Goal: Use online tool/utility: Utilize a website feature to perform a specific function

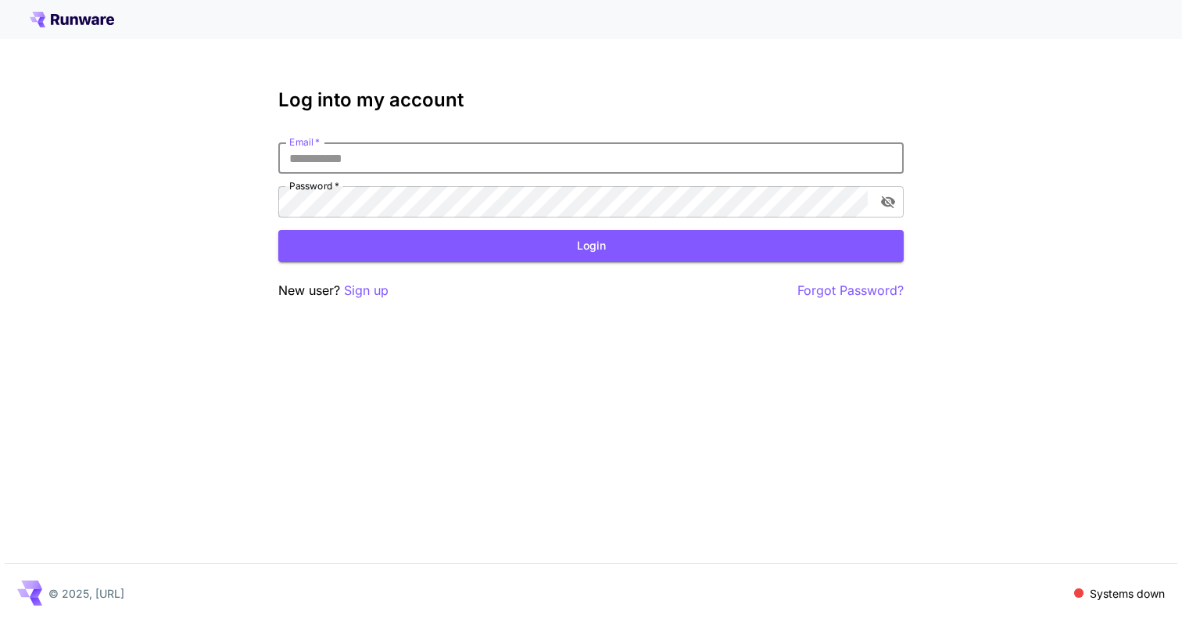
click at [700, 162] on input "Email   *" at bounding box center [590, 157] width 625 height 31
type input "**********"
click at [416, 309] on div "**********" at bounding box center [591, 311] width 1182 height 622
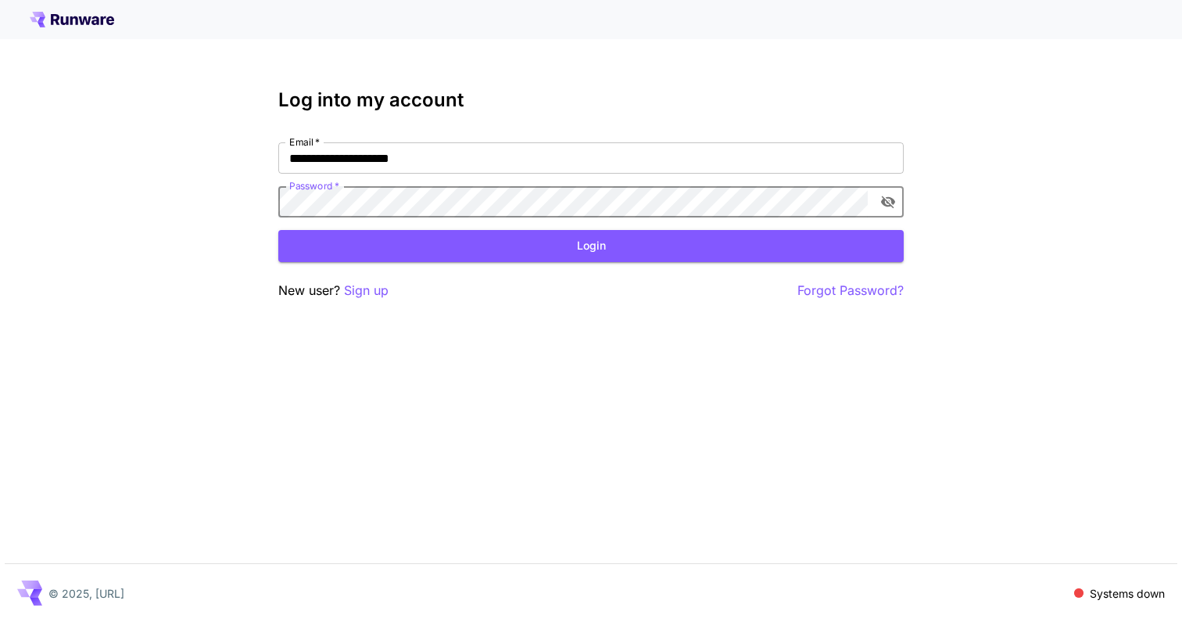
click at [250, 180] on div "**********" at bounding box center [591, 311] width 1182 height 622
click at [407, 247] on button "Login" at bounding box center [590, 246] width 625 height 32
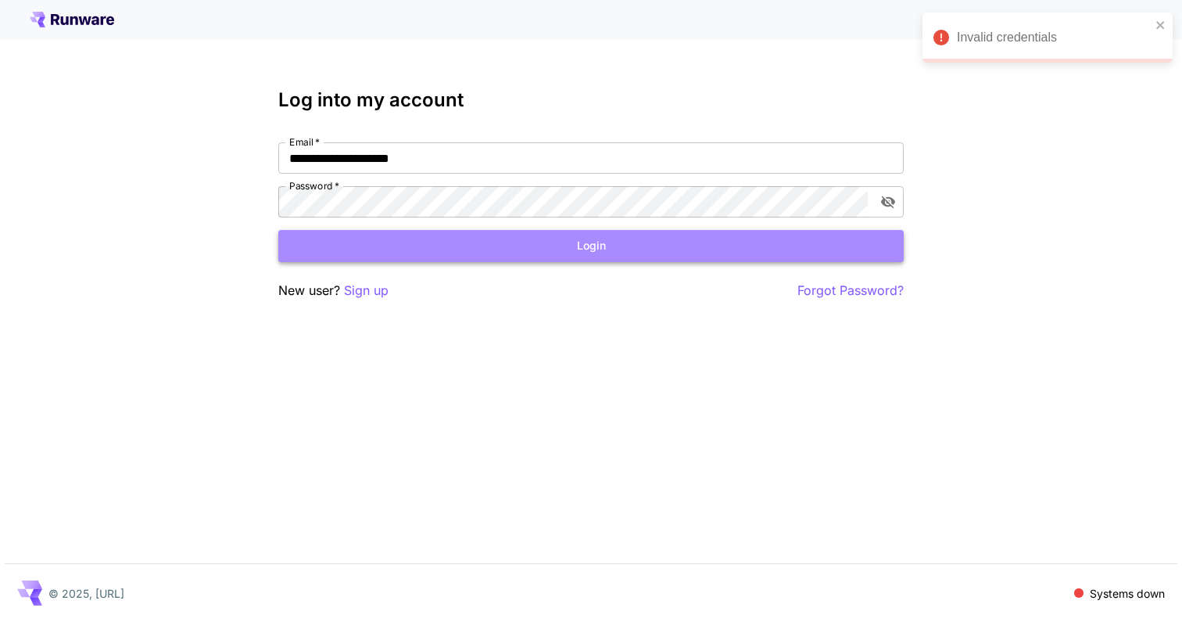
click at [419, 245] on button "Login" at bounding box center [590, 246] width 625 height 32
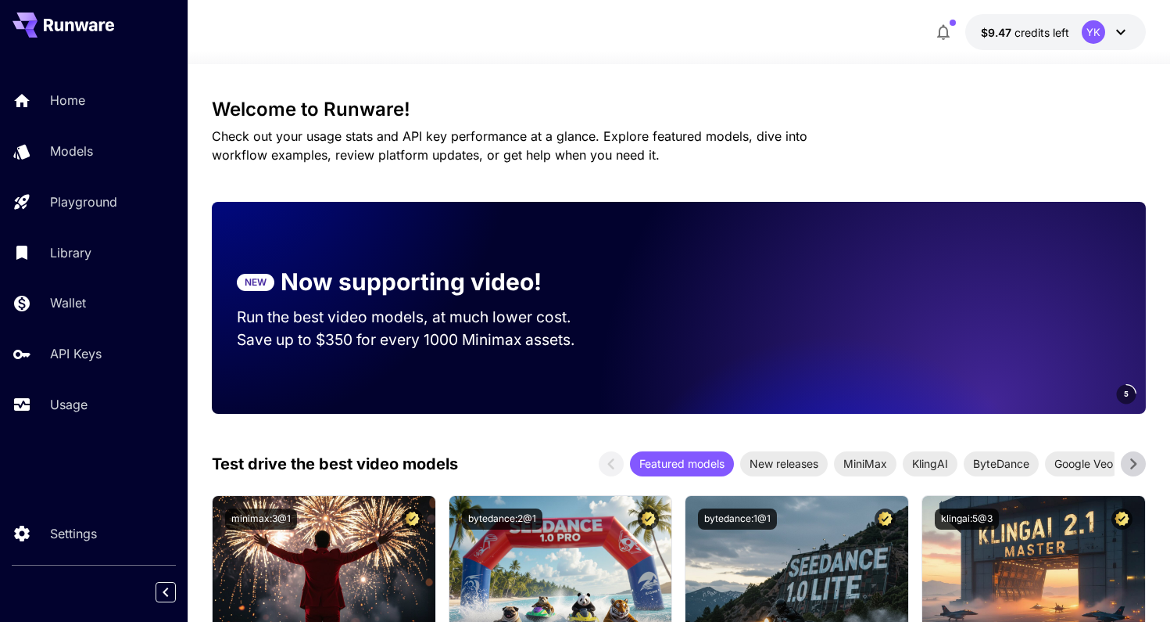
click at [102, 115] on link "Home" at bounding box center [94, 100] width 188 height 38
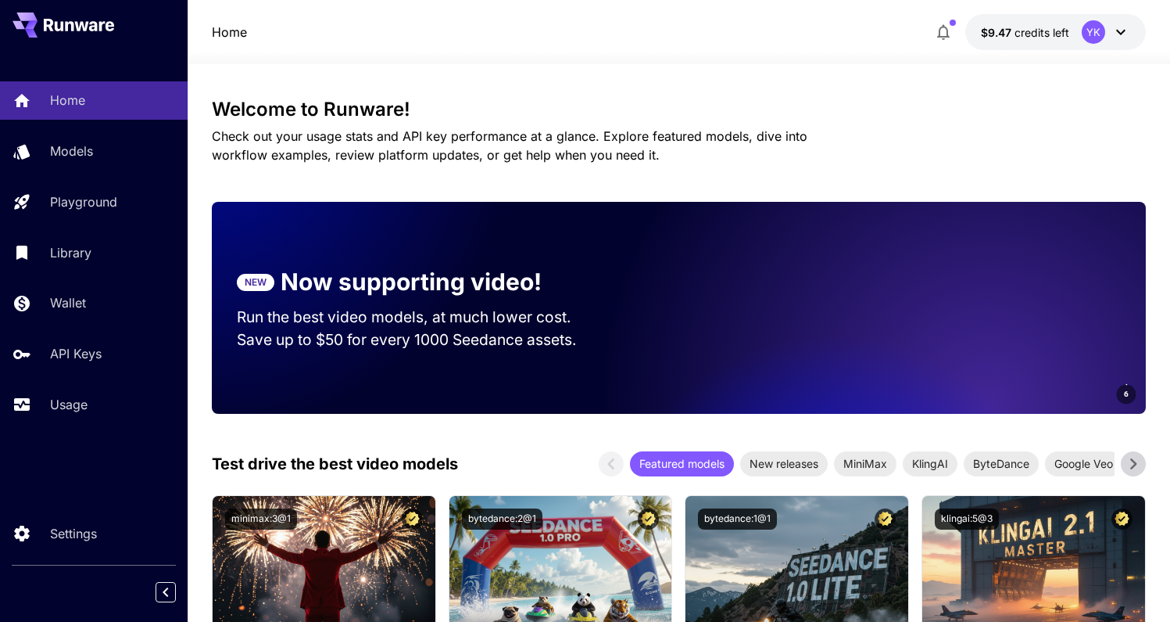
click at [475, 458] on div "Test drive the best video models Featured models New releases MiniMax KlingAI B…" at bounding box center [678, 463] width 933 height 25
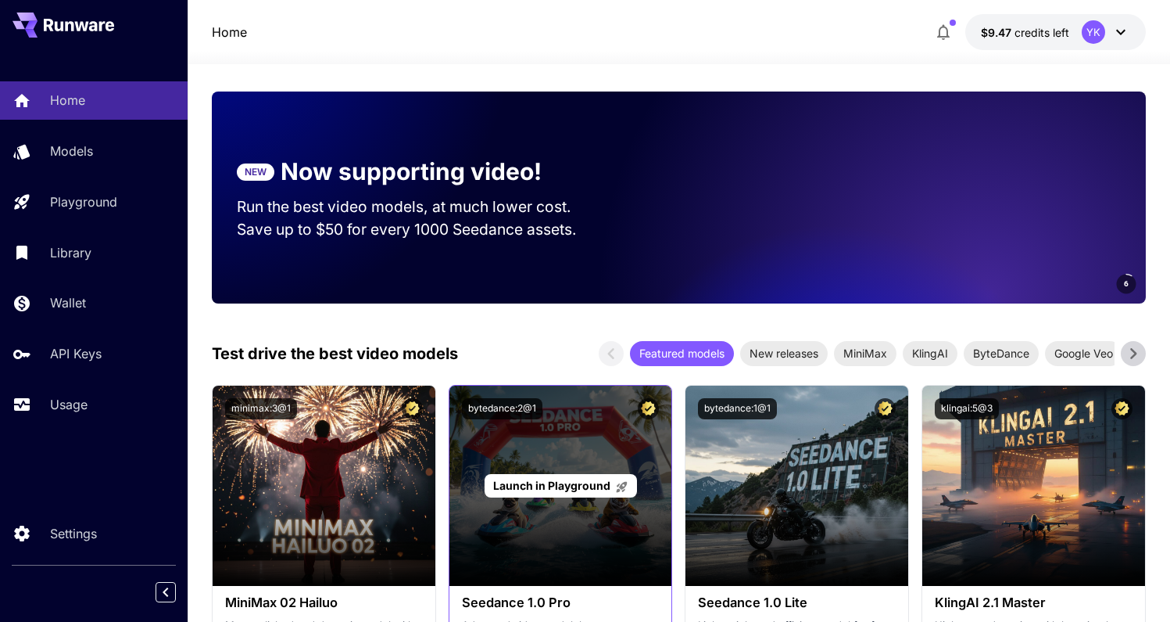
scroll to position [204, 0]
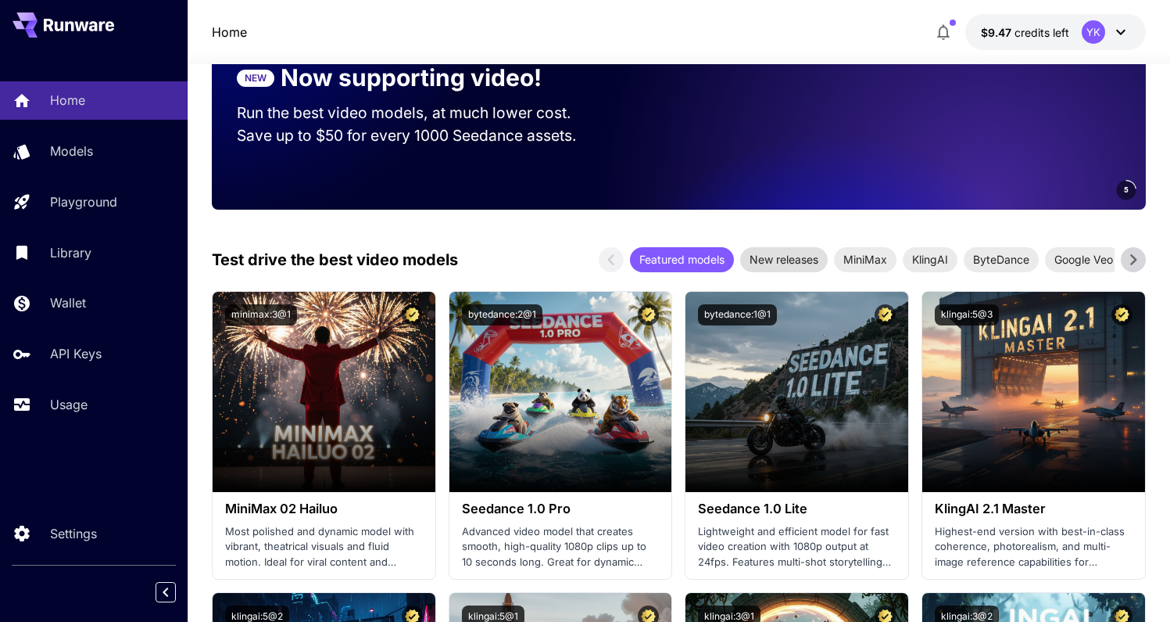
click at [772, 257] on span "New releases" at bounding box center [784, 259] width 88 height 16
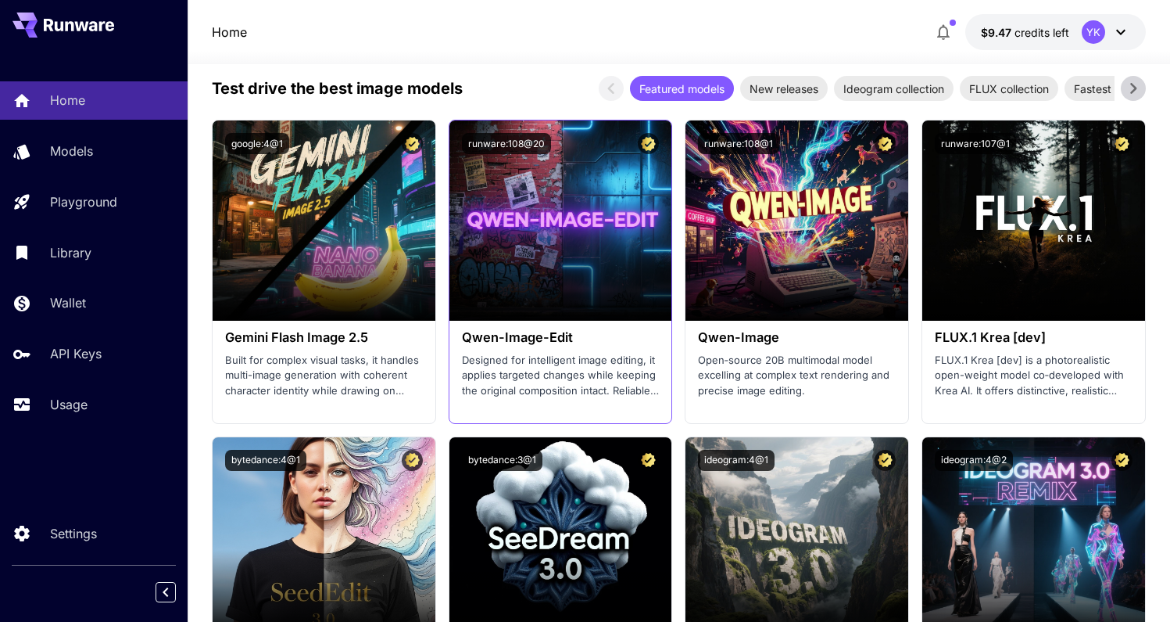
scroll to position [2008, 0]
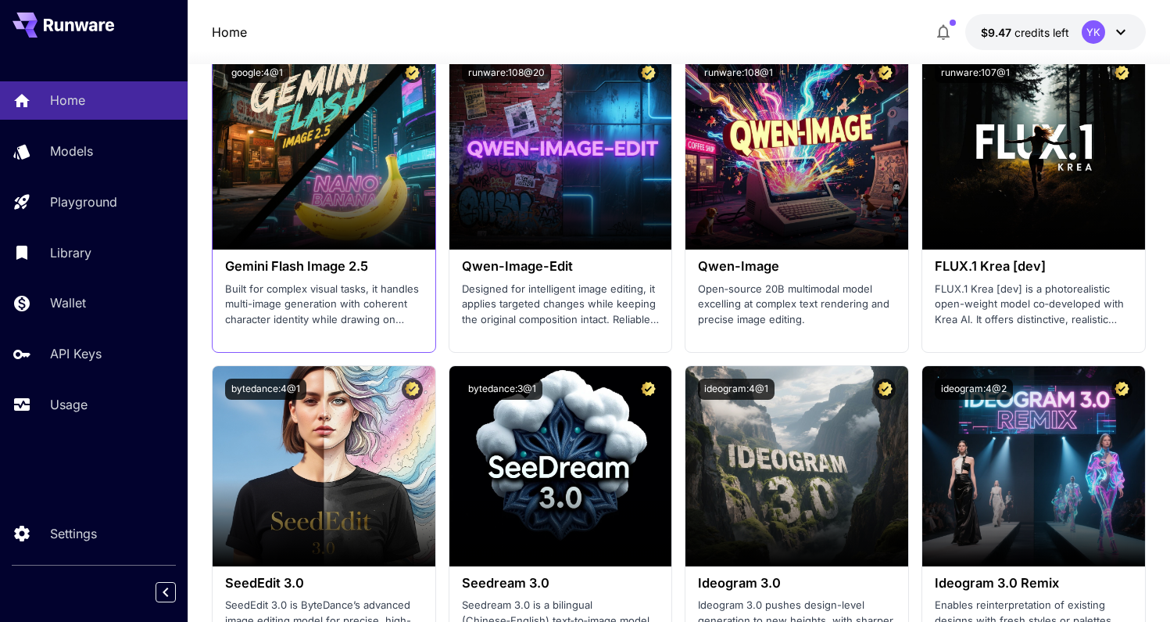
click at [342, 264] on h3 "Gemini Flash Image 2.5" at bounding box center [324, 266] width 198 height 15
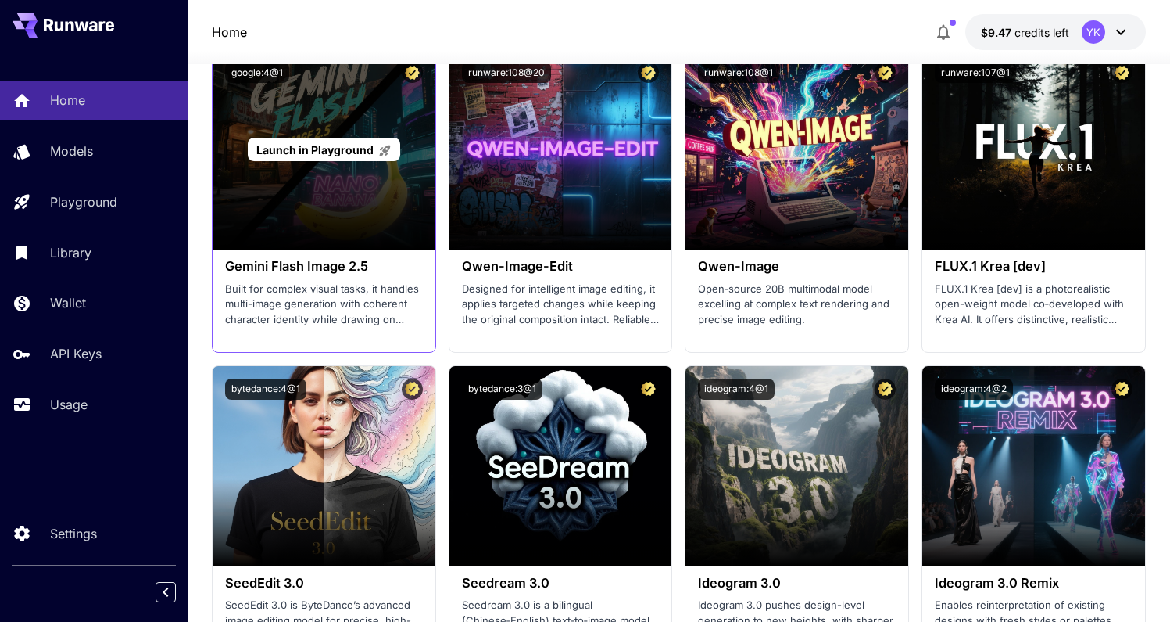
click at [335, 154] on span "Launch in Playground" at bounding box center [314, 149] width 117 height 13
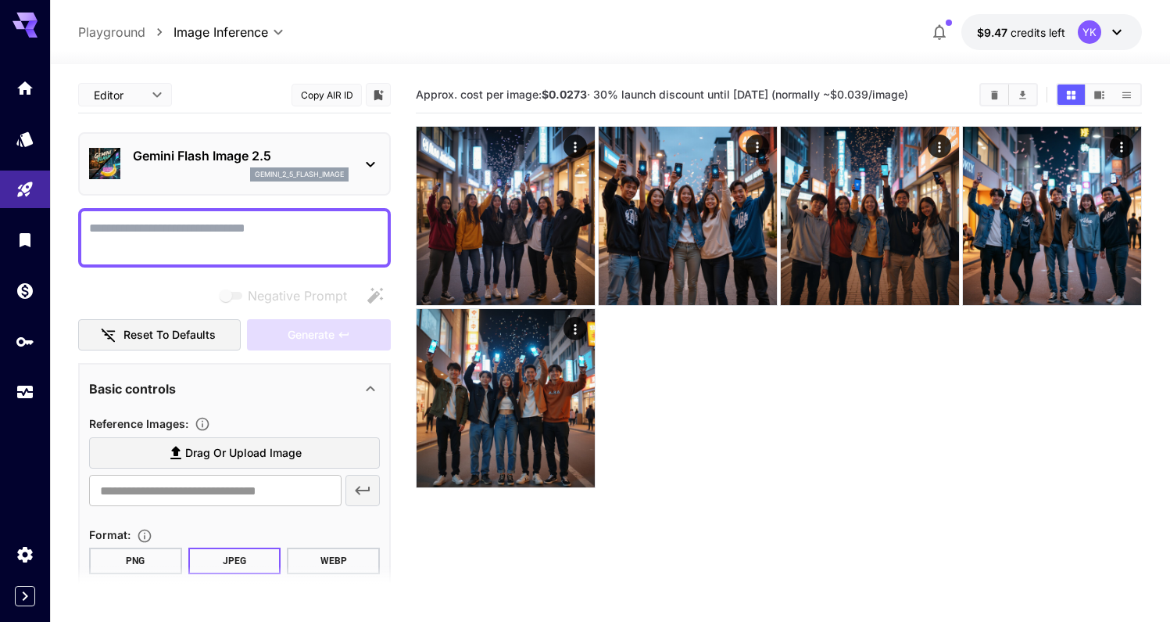
click at [363, 167] on icon at bounding box center [370, 164] width 19 height 19
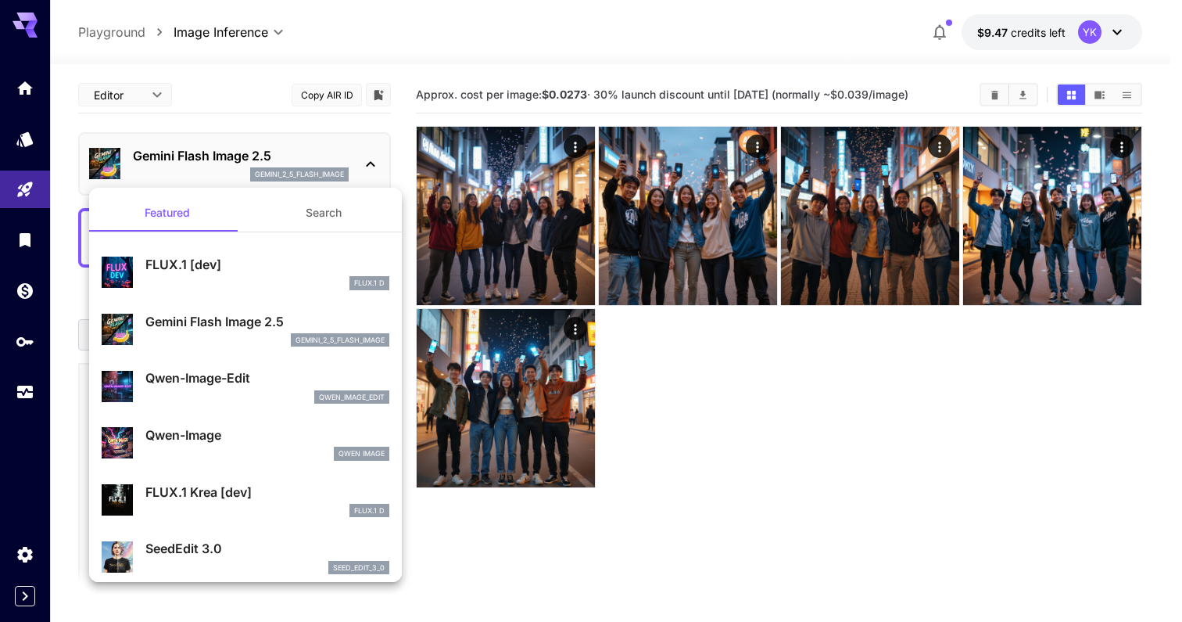
click at [362, 165] on div at bounding box center [591, 311] width 1182 height 622
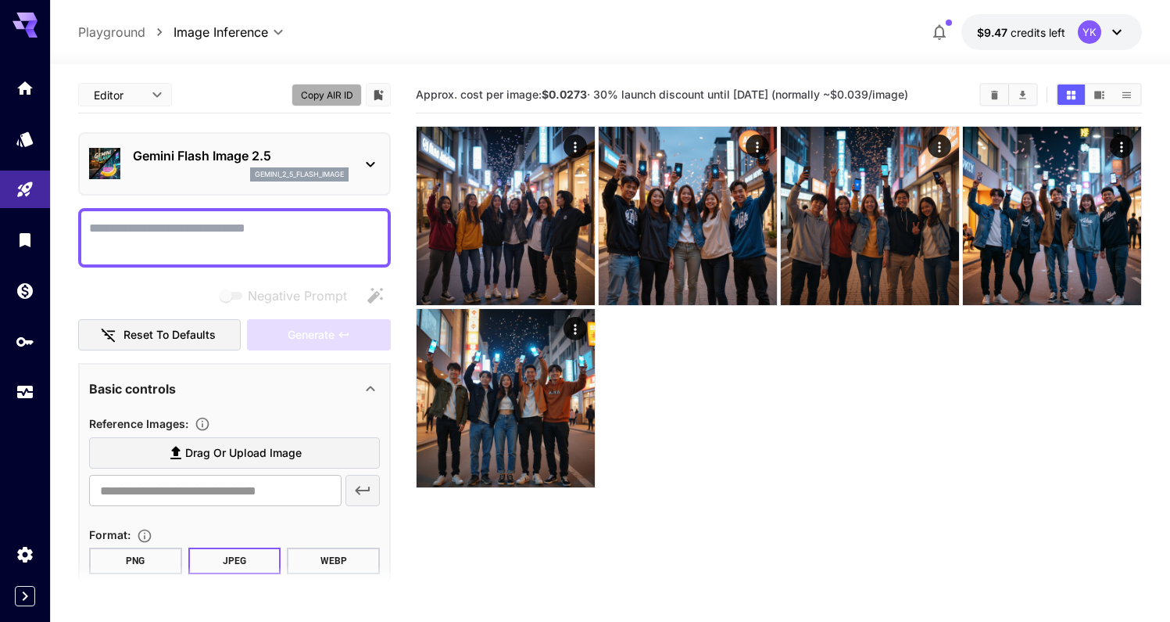
click at [324, 99] on button "Copy AIR ID" at bounding box center [327, 95] width 70 height 23
click at [282, 235] on textarea "Negative Prompt" at bounding box center [234, 238] width 291 height 38
type textarea "*"
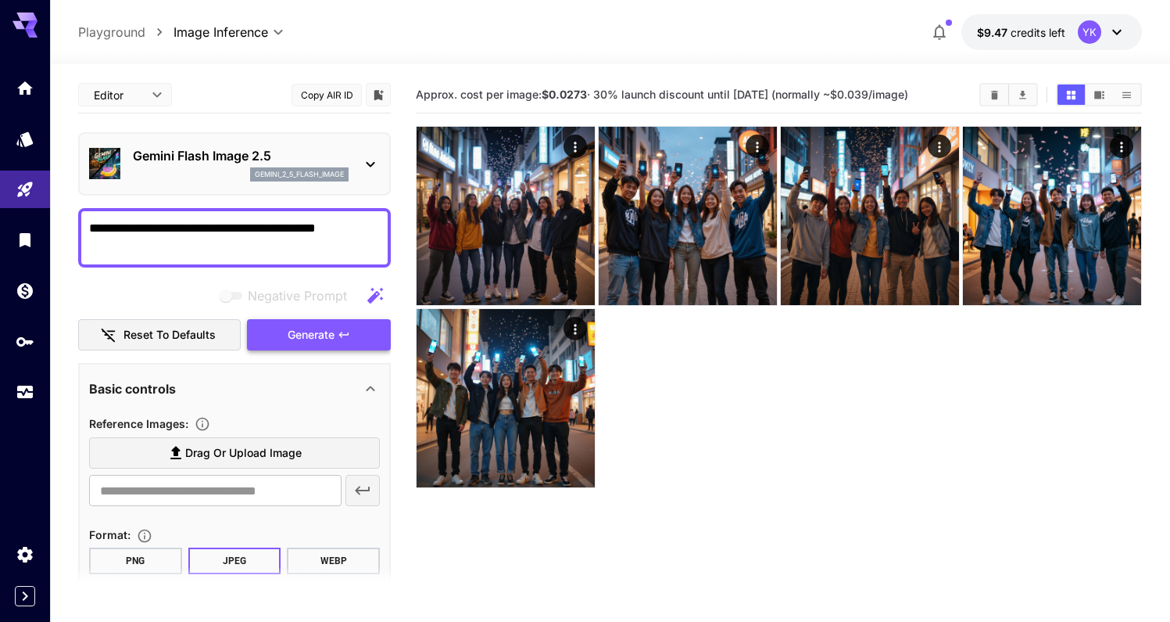
type textarea "**********"
click at [357, 326] on button "Generate" at bounding box center [319, 335] width 144 height 32
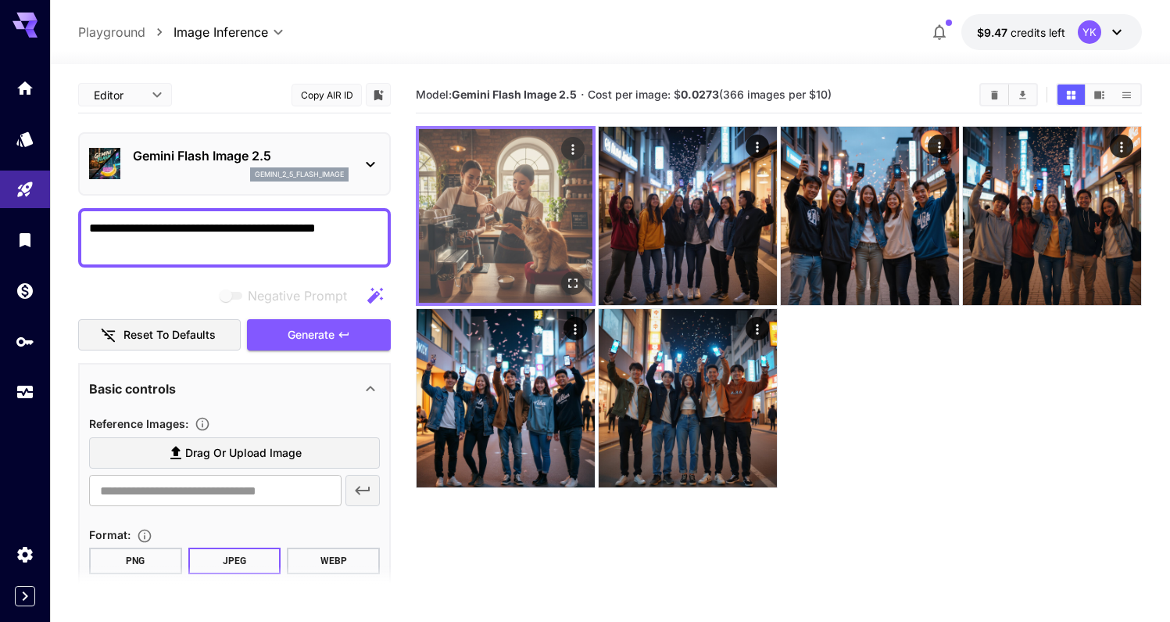
click at [521, 181] on img at bounding box center [506, 216] width 174 height 174
click at [572, 148] on icon "Actions" at bounding box center [573, 149] width 2 height 10
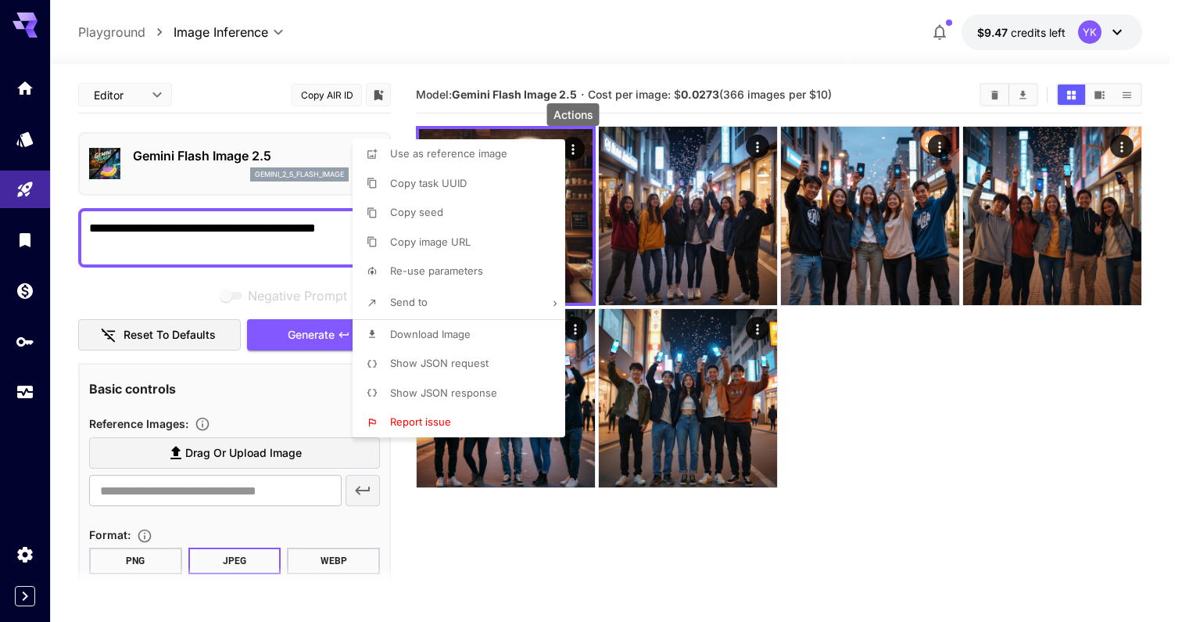
click at [255, 251] on div at bounding box center [591, 311] width 1182 height 622
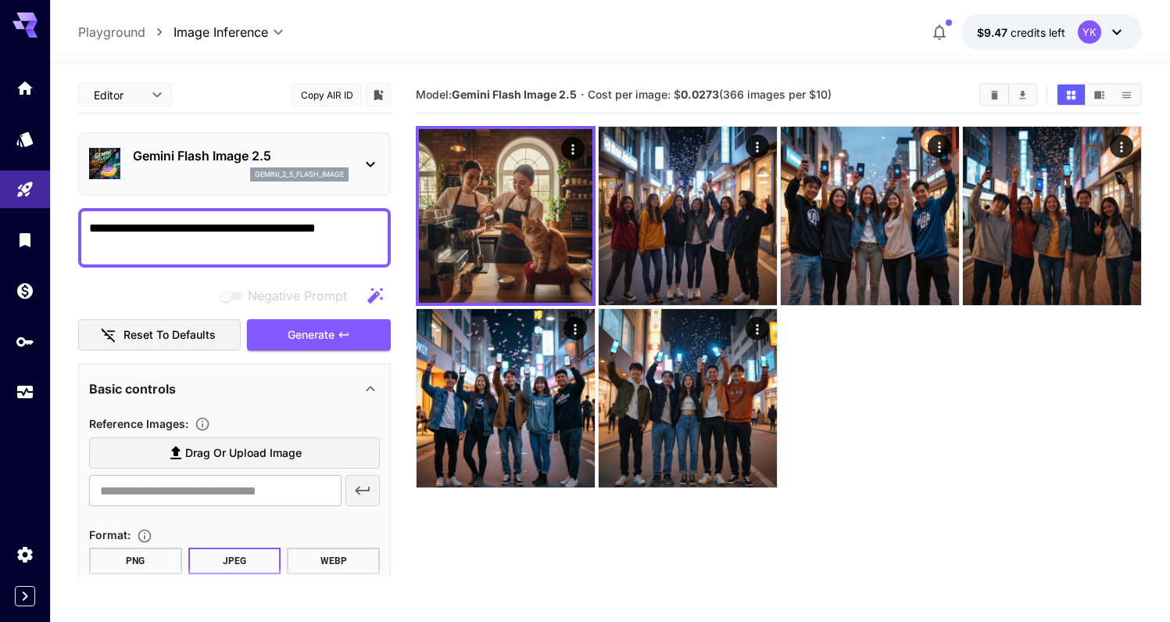
click at [246, 236] on textarea "**********" at bounding box center [234, 238] width 291 height 38
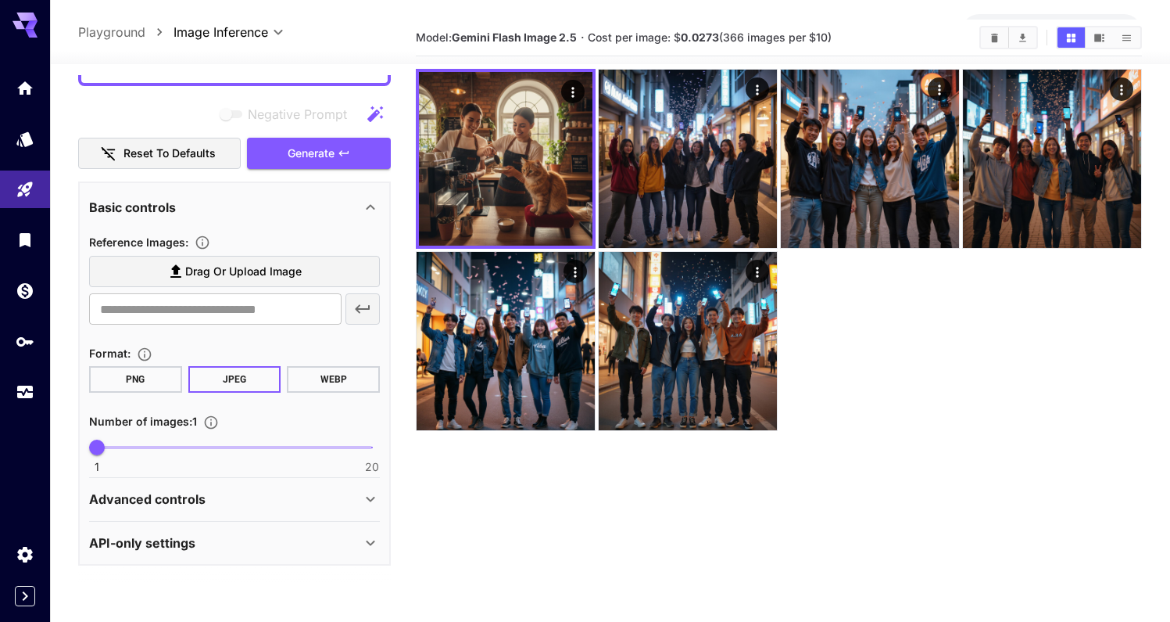
scroll to position [124, 0]
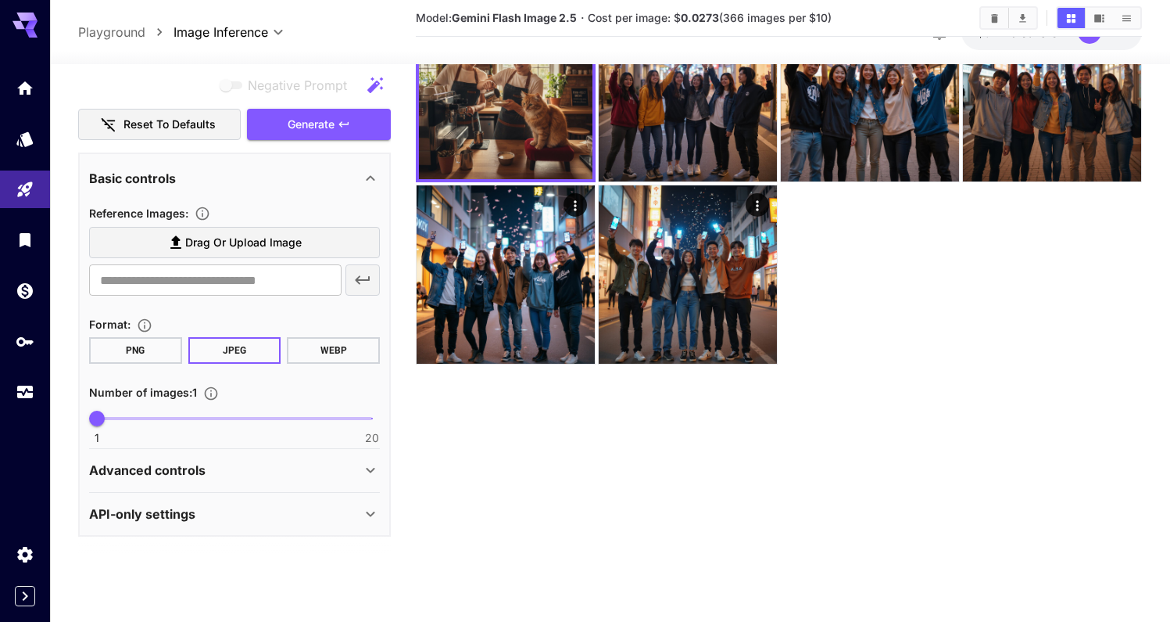
click at [266, 518] on div "API-only settings" at bounding box center [225, 513] width 272 height 19
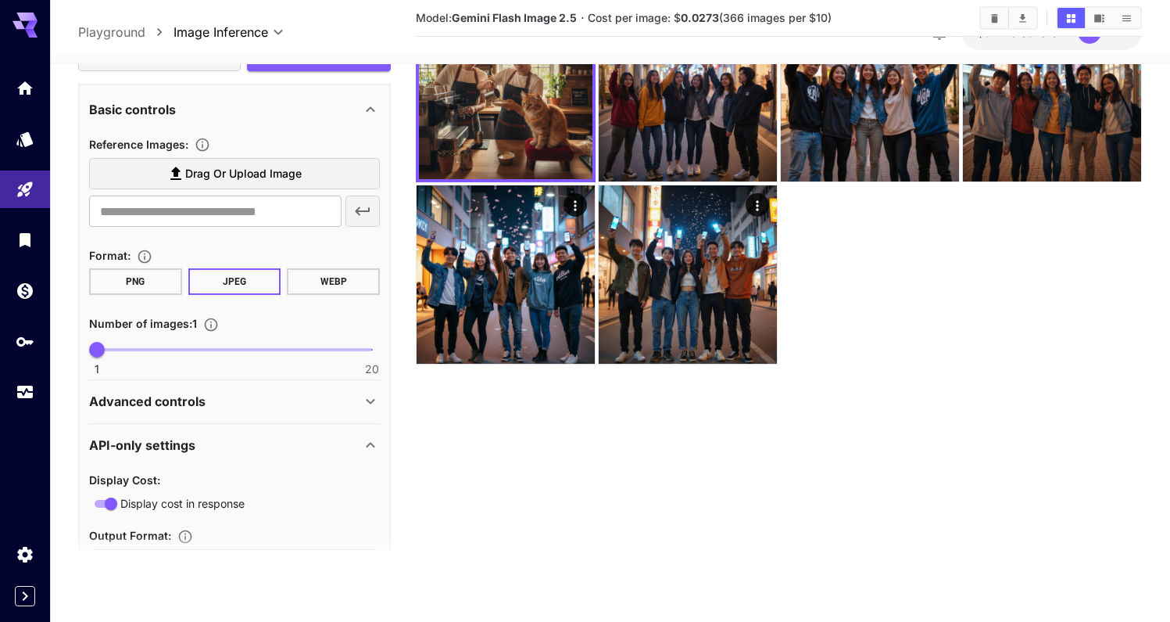
scroll to position [390, 0]
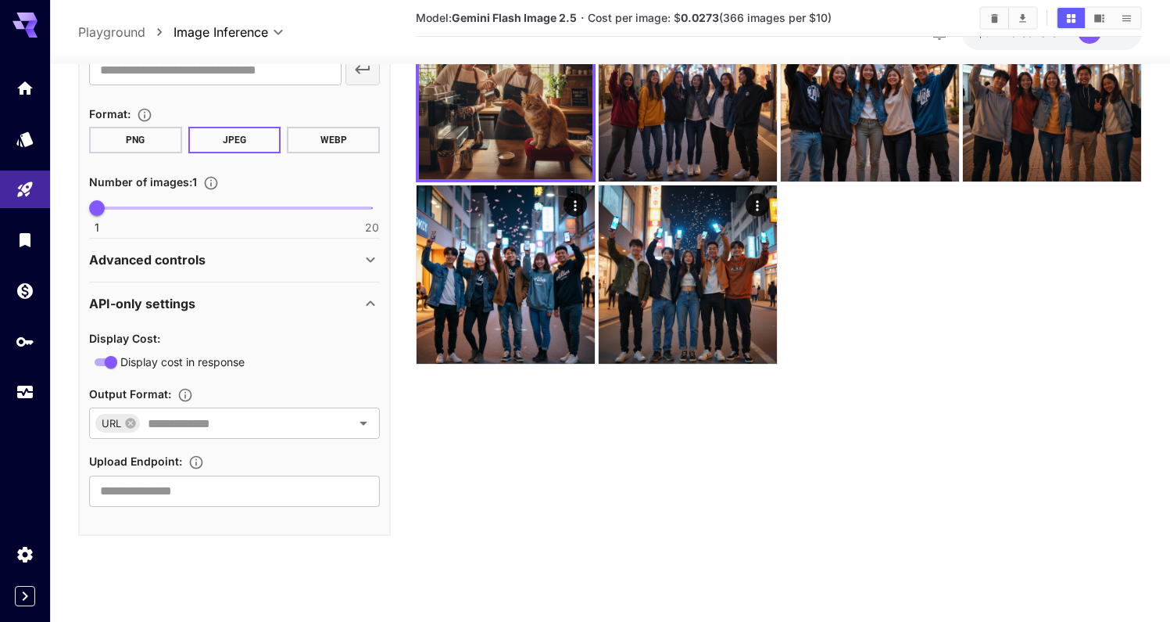
click at [236, 267] on div "Advanced controls" at bounding box center [225, 260] width 272 height 19
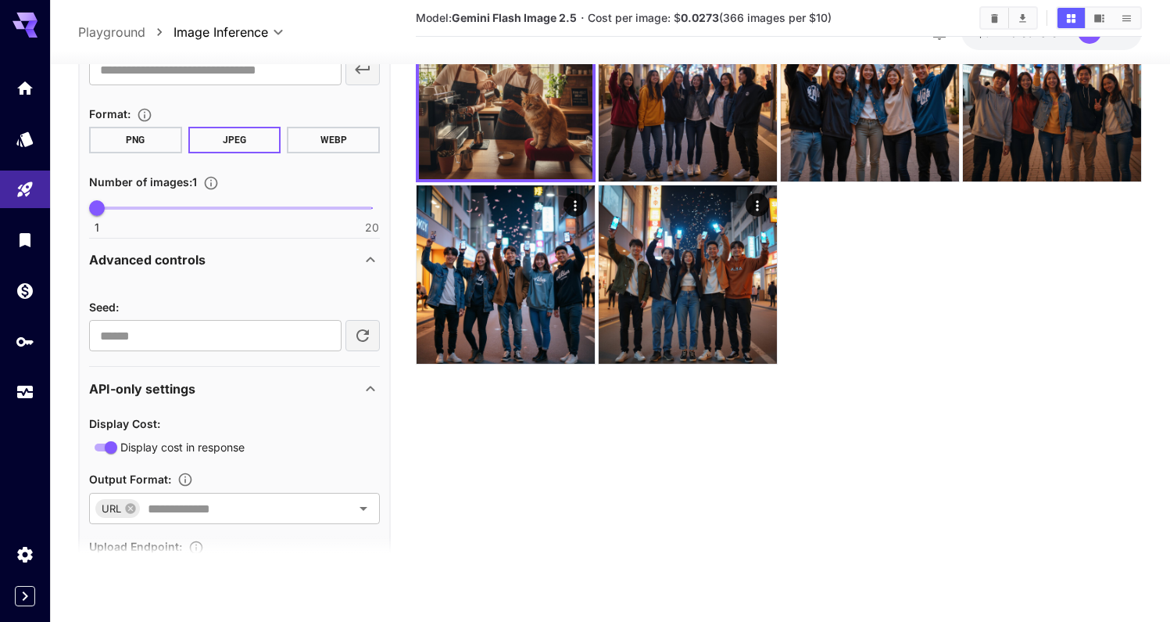
click at [236, 267] on div "Advanced controls" at bounding box center [225, 260] width 272 height 19
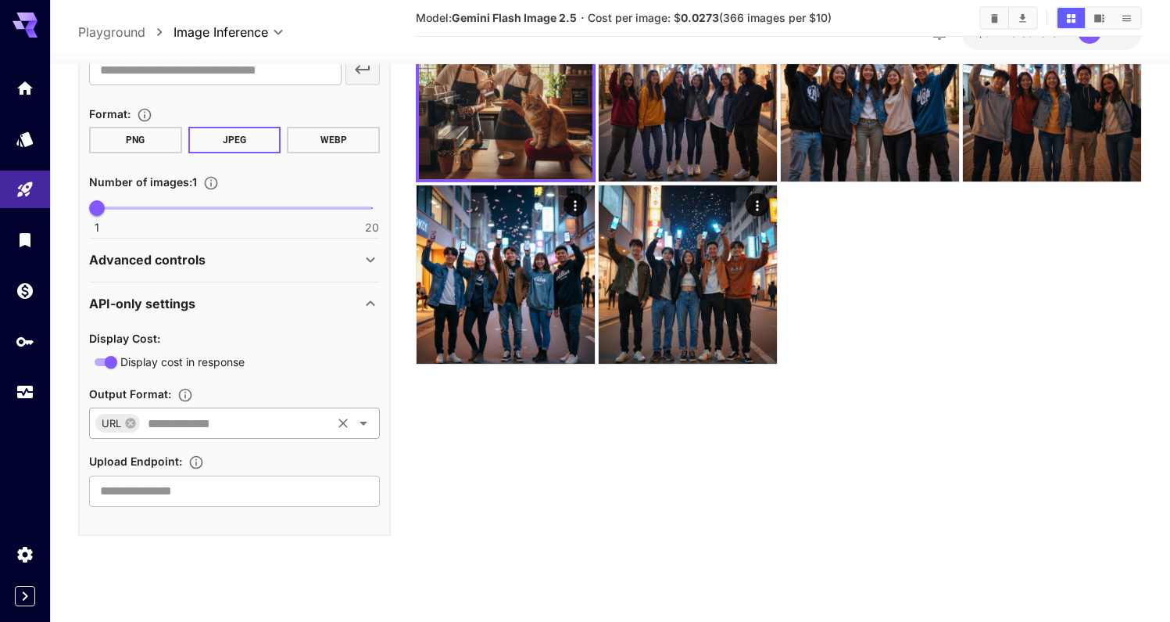
click at [269, 425] on input "text" at bounding box center [236, 424] width 188 height 22
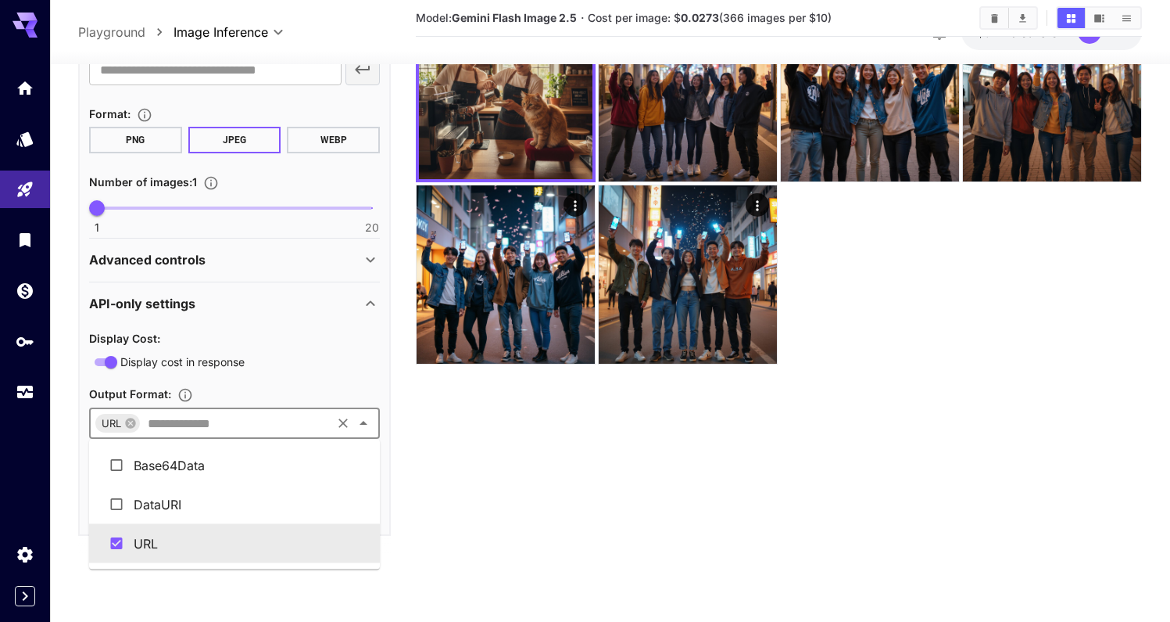
click at [269, 425] on input "text" at bounding box center [236, 424] width 188 height 22
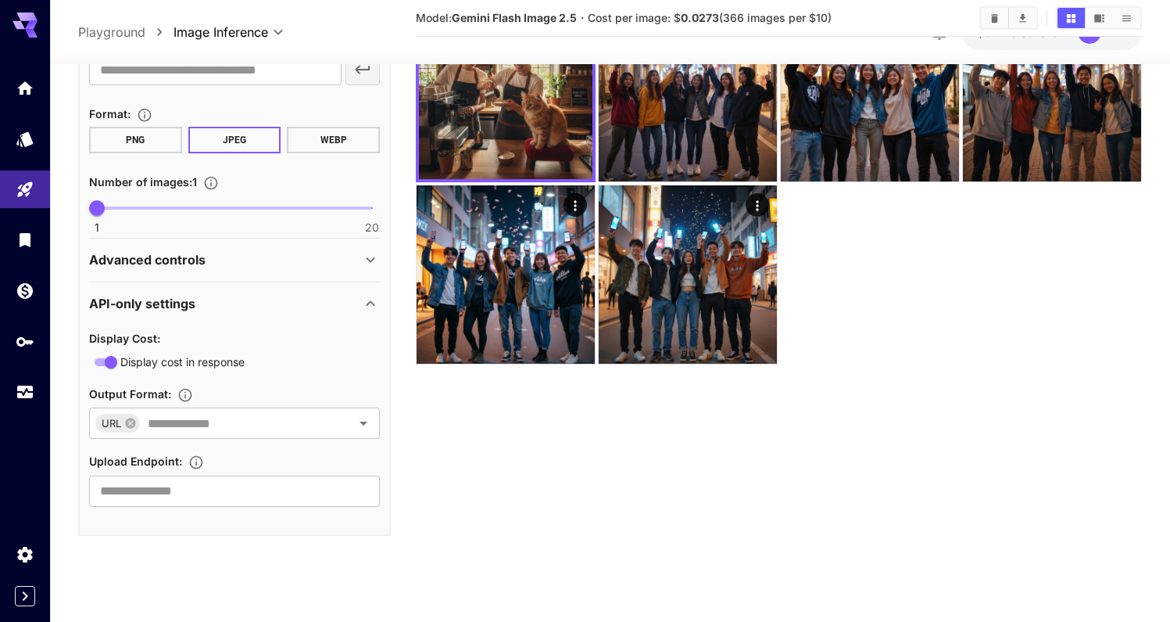
click at [238, 269] on div "Advanced controls" at bounding box center [234, 261] width 291 height 38
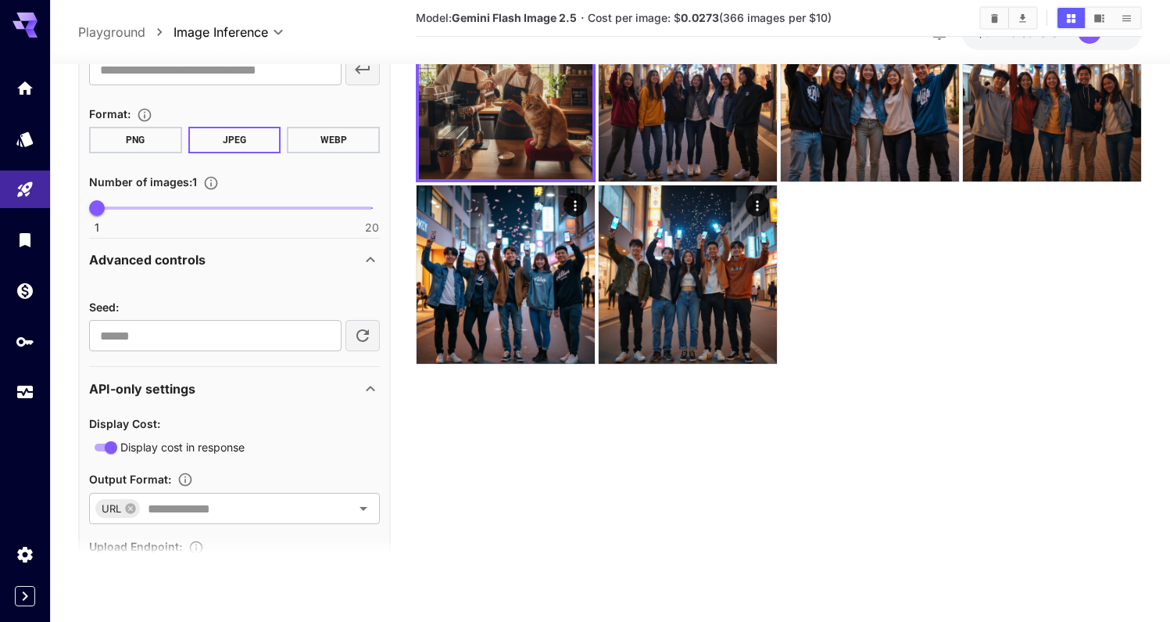
click at [223, 389] on div "API-only settings" at bounding box center [225, 388] width 272 height 19
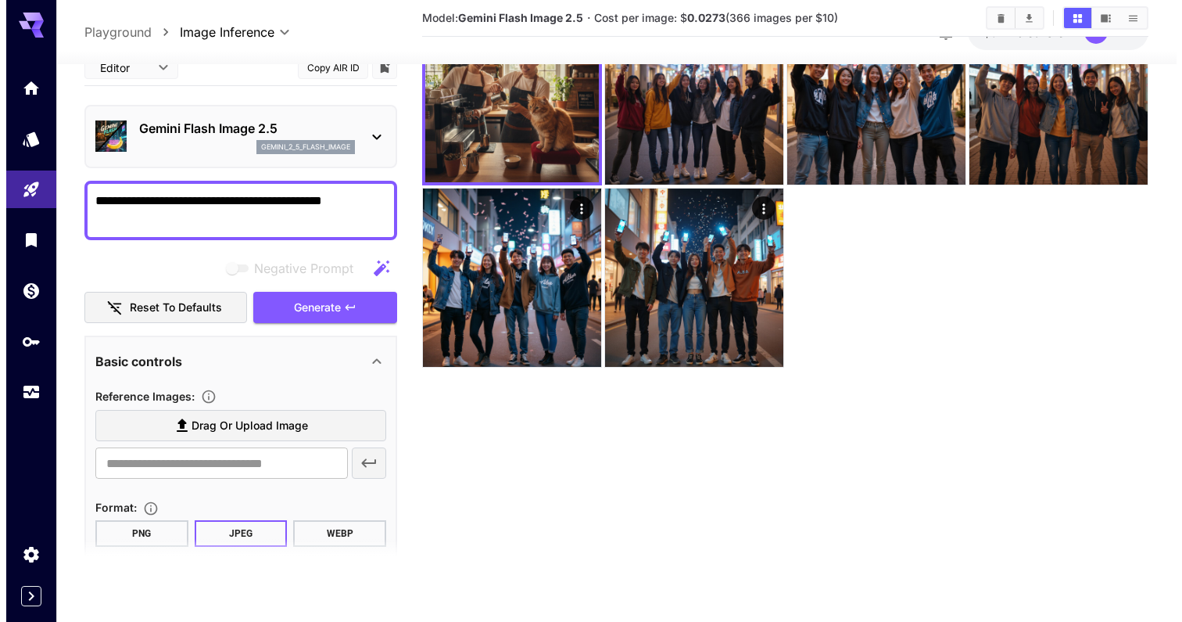
scroll to position [0, 0]
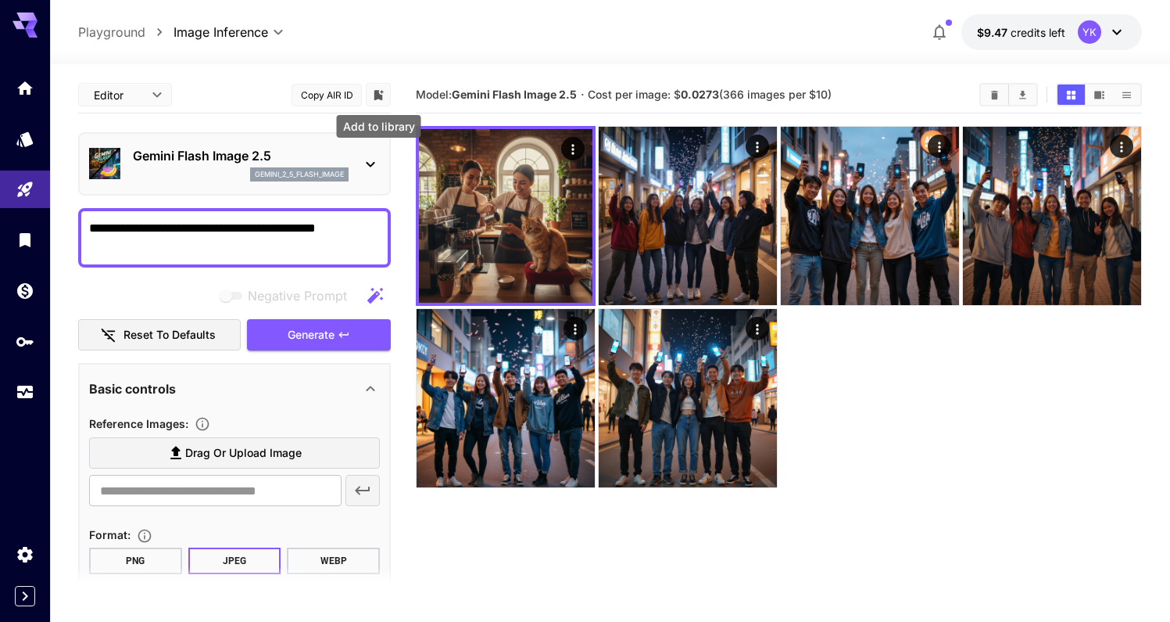
click at [378, 99] on icon "Add to library" at bounding box center [378, 95] width 9 height 10
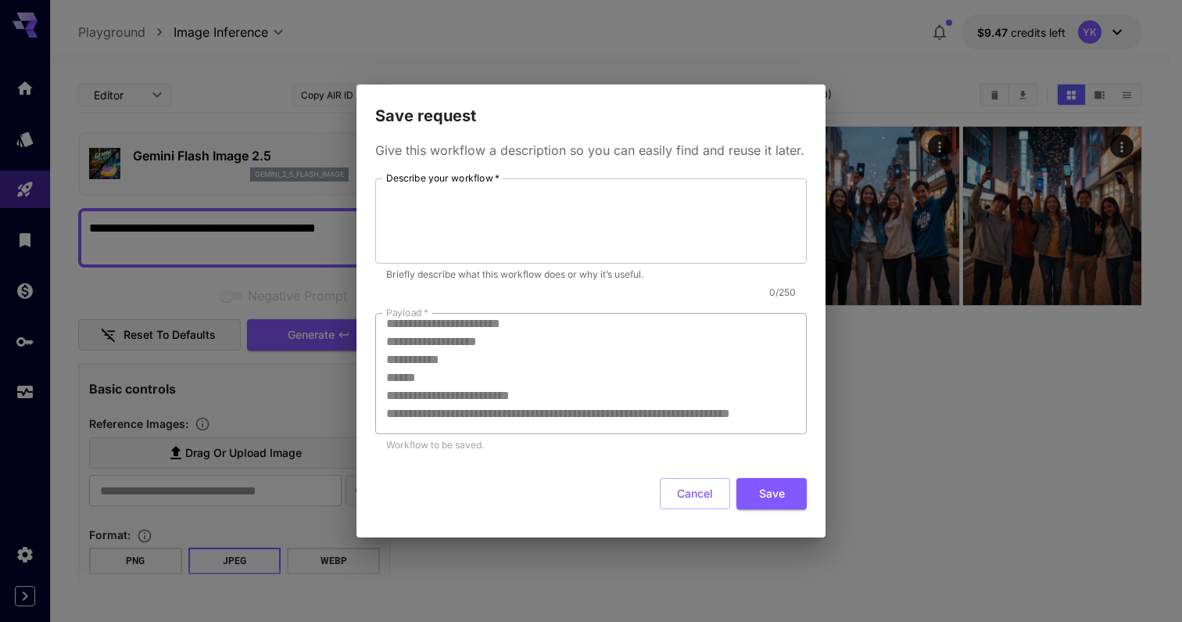
scroll to position [99, 0]
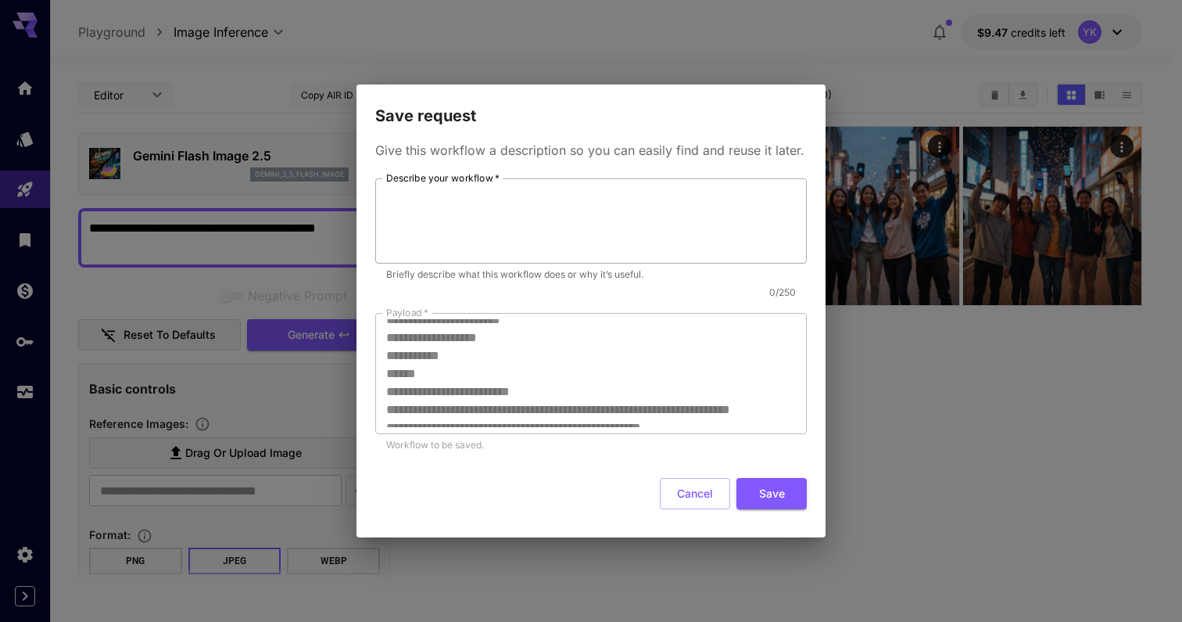
click at [551, 231] on textarea "Describe your workflow   *" at bounding box center [591, 221] width 410 height 72
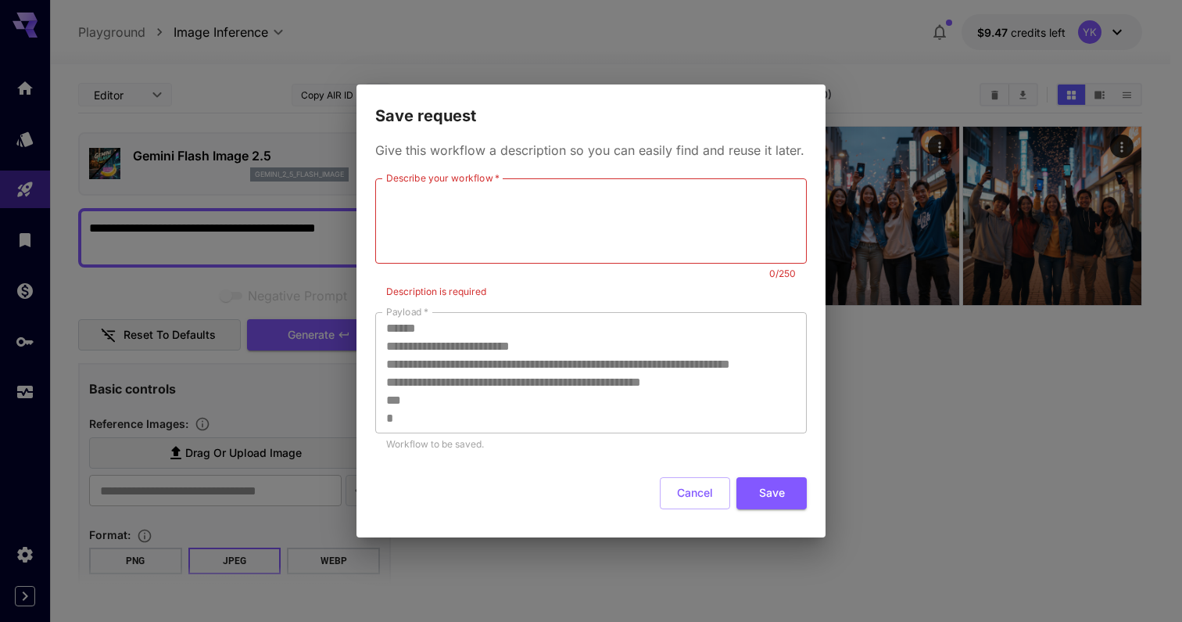
scroll to position [162, 0]
